Goal: Information Seeking & Learning: Learn about a topic

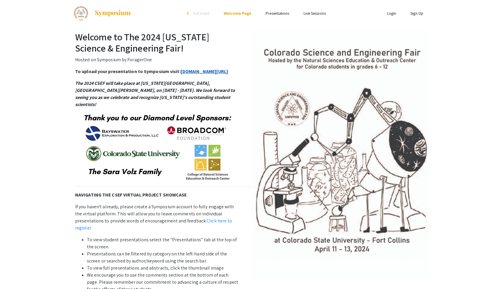
click at [181, 75] on link "symposium.foragerone.com/2024-csef/submission" at bounding box center [205, 71] width 48 height 6
click at [269, 17] on ul "Skip navigation arrow_back_ios Exit Event Welcome Page Presentations Live Sessi…" at bounding box center [252, 13] width 118 height 27
click at [271, 14] on link "Presentations" at bounding box center [278, 13] width 24 height 5
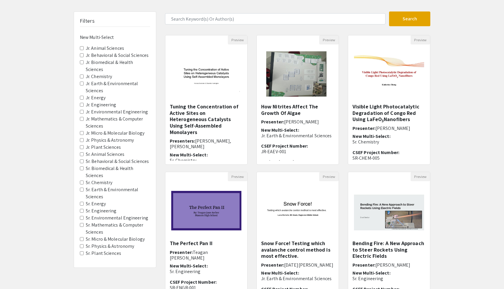
scroll to position [39, 0]
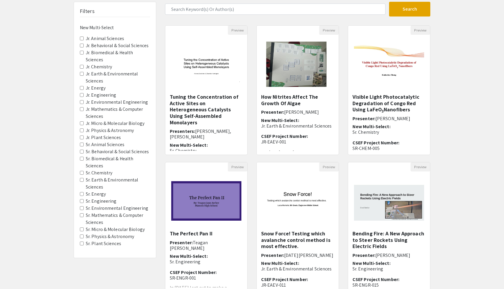
click at [118, 160] on label "Sr. Biomedical & Health Sciences" at bounding box center [118, 162] width 64 height 14
click at [84, 160] on Sciences "Sr. Biomedical & Health Sciences" at bounding box center [82, 159] width 4 height 4
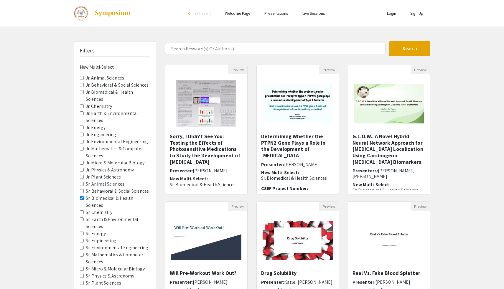
scroll to position [11, 0]
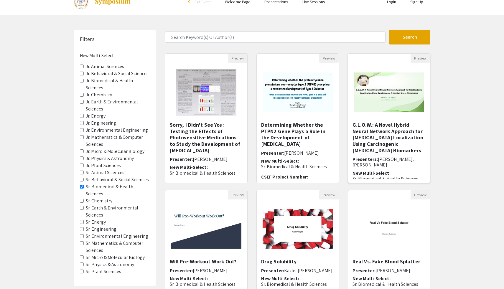
click at [399, 117] on img "Open Presentation <p>G.L.O.W.: A Novel Hybrid Neural Network Approach for Gliob…" at bounding box center [389, 92] width 82 height 51
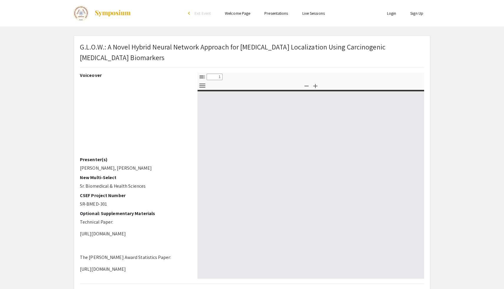
select select "custom"
type input "0"
select select "custom"
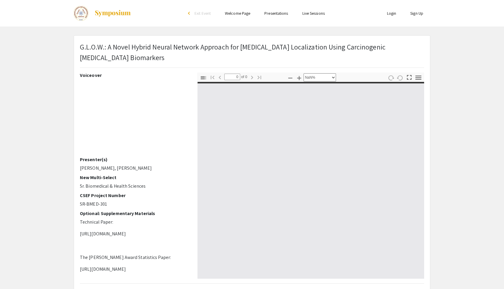
type input "1"
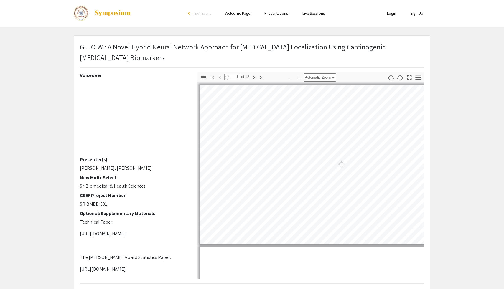
select select "auto"
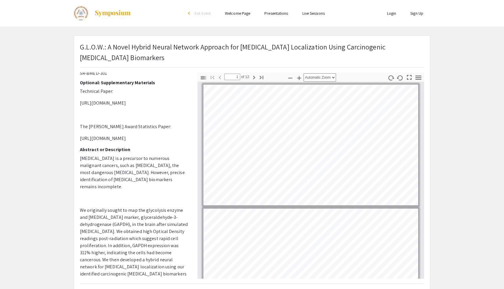
scroll to position [123, 0]
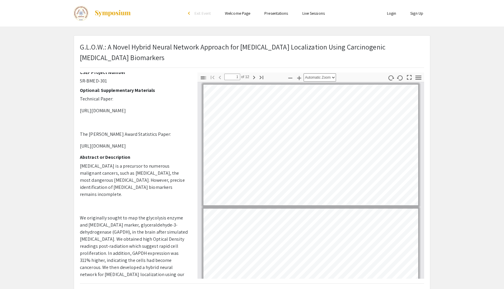
drag, startPoint x: 80, startPoint y: 159, endPoint x: 187, endPoint y: 166, distance: 106.6
click at [187, 166] on div "Voiceover Presenter(s) Julia Gao, Om Vegesna New Multi-Select Sr. Biomedical & …" at bounding box center [134, 175] width 109 height 206
copy p "https://docs.google.com/document/d/1r3AVD5ZwsUqbgcZ9_3kicJfTe3TTXIinSnu6__eFlkA…"
drag, startPoint x: 79, startPoint y: 110, endPoint x: 177, endPoint y: 124, distance: 99.1
click at [177, 124] on div "Voiceover Presenter(s) Julia Gao, Om Vegesna New Multi-Select Sr. Biomedical & …" at bounding box center [134, 175] width 118 height 206
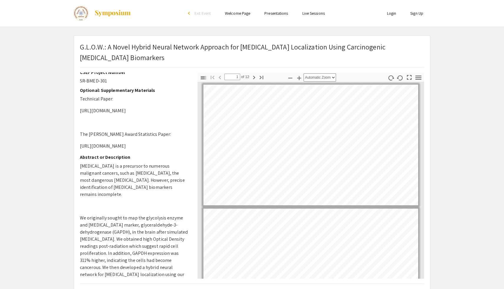
copy p "https://docs.google.com/document/d/1q-AZf_CGfb2_r_vHq-7LVvcoFY7Z3WxDDQ8agEaGVDE…"
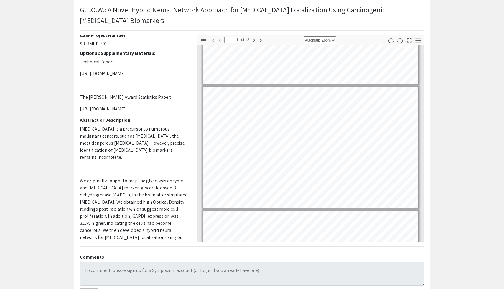
scroll to position [0, 0]
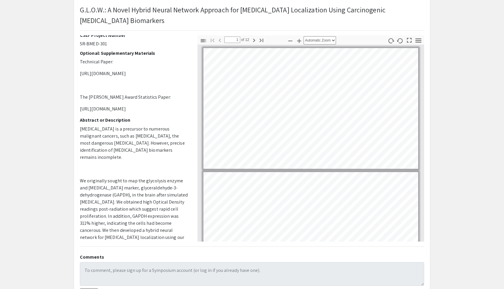
type input "2"
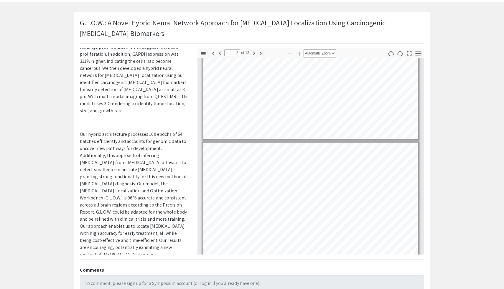
scroll to position [22, 0]
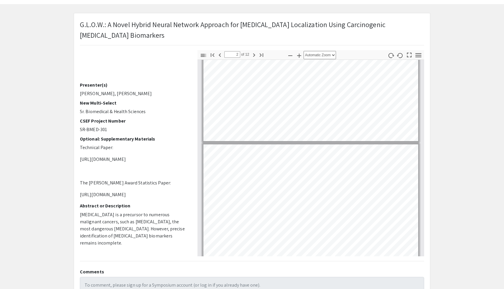
click at [170, 127] on p "SR-BMED-301" at bounding box center [134, 129] width 109 height 7
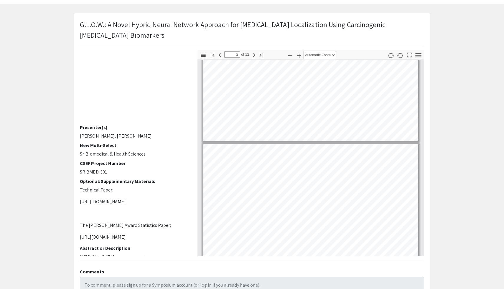
scroll to position [9, 0]
